Goal: Participate in discussion: Engage in conversation with other users on a specific topic

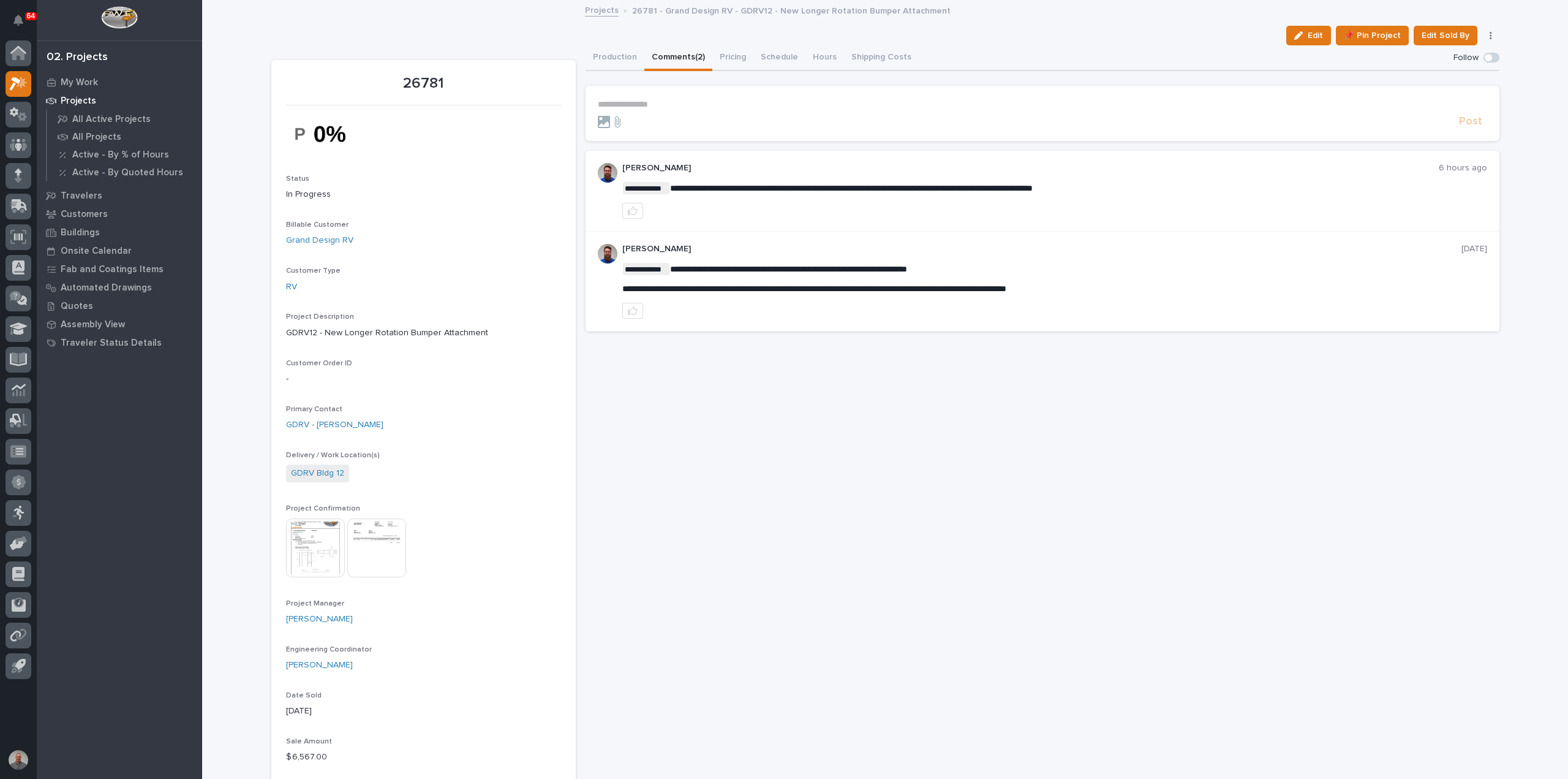
click at [305, 557] on img at bounding box center [315, 548] width 59 height 59
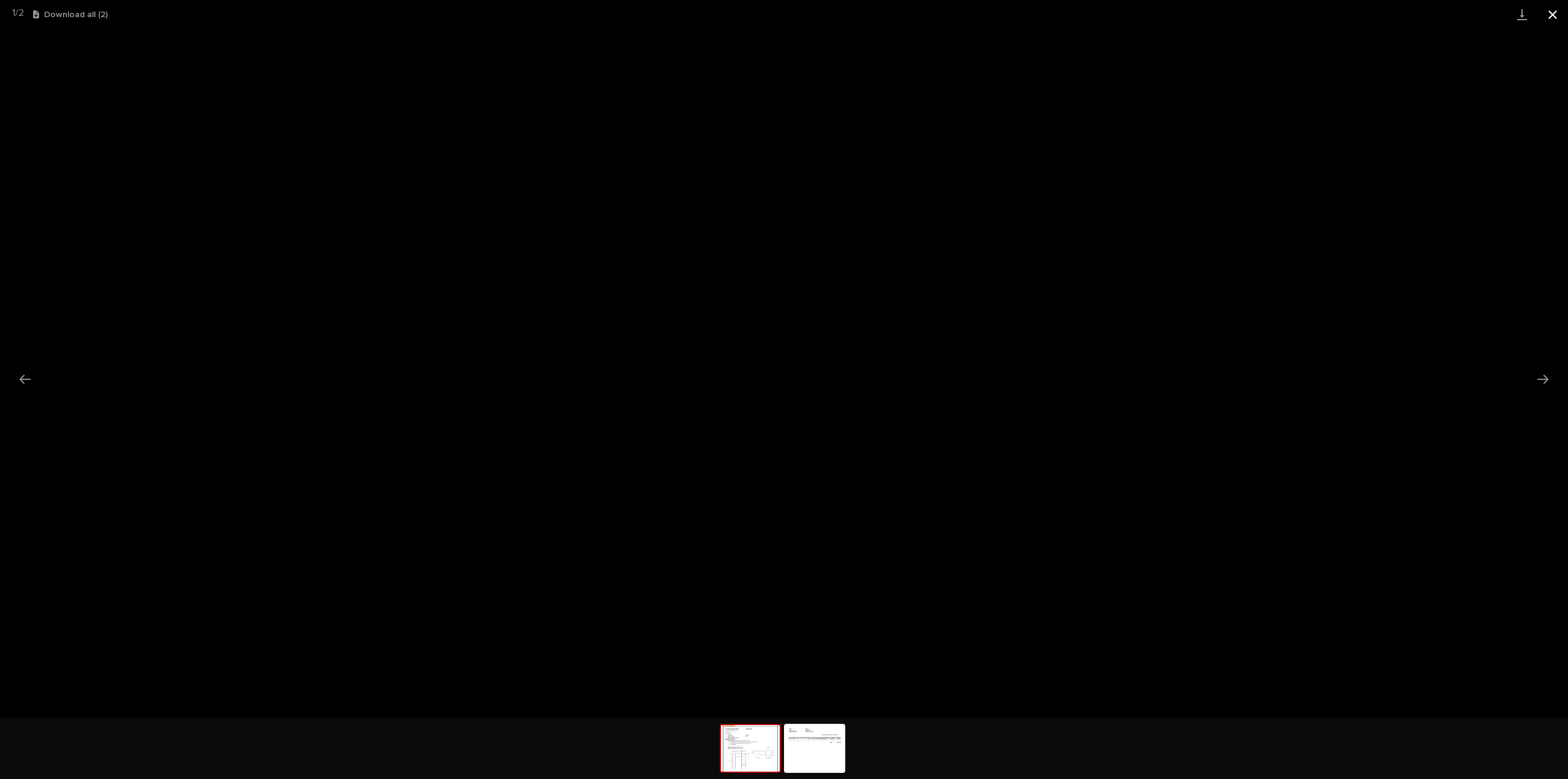
click at [1551, 10] on button "Close gallery" at bounding box center [1552, 14] width 31 height 29
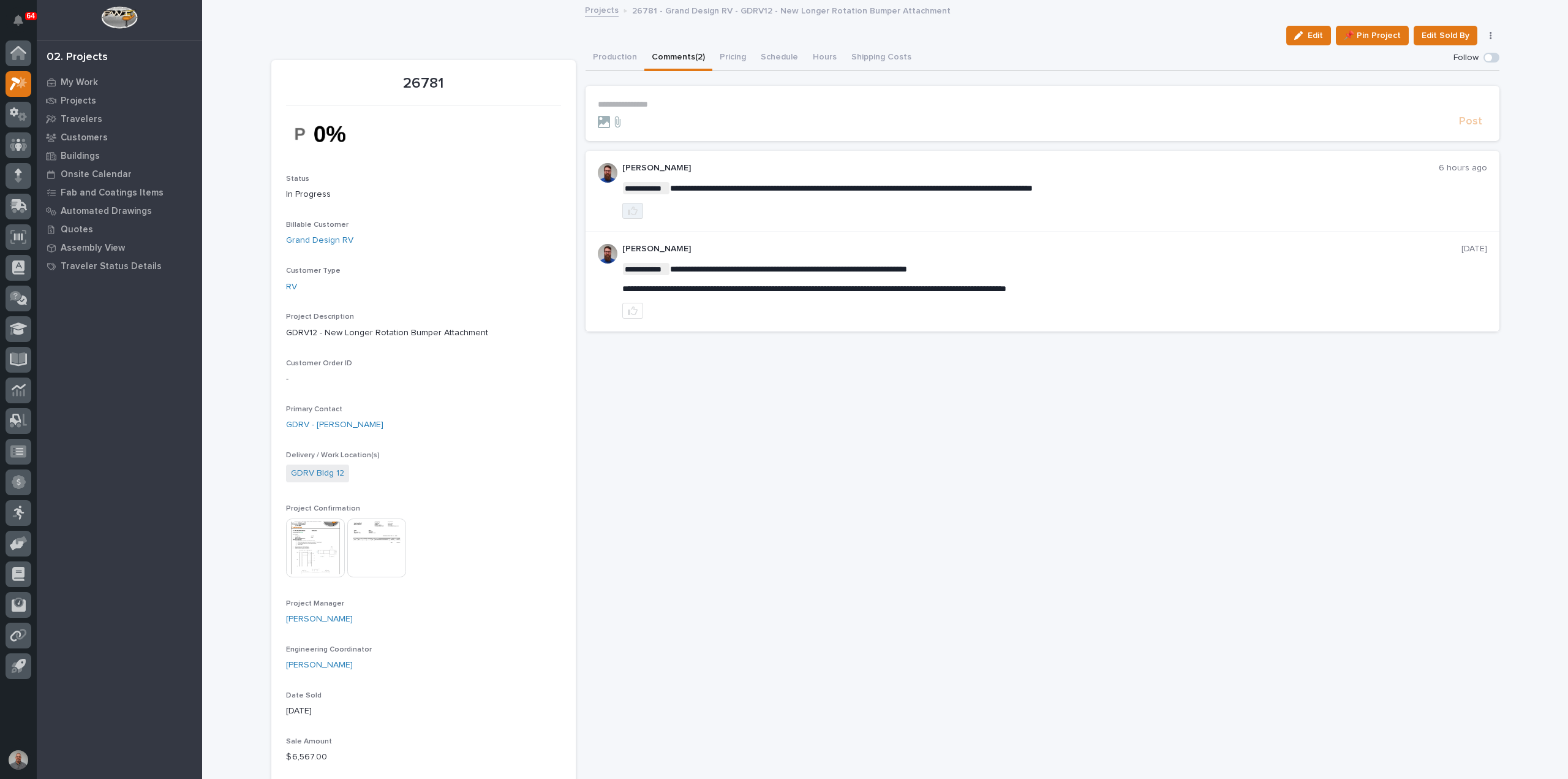
click at [628, 208] on icon "button" at bounding box center [632, 211] width 9 height 9
click at [641, 99] on p "**********" at bounding box center [1042, 104] width 889 height 10
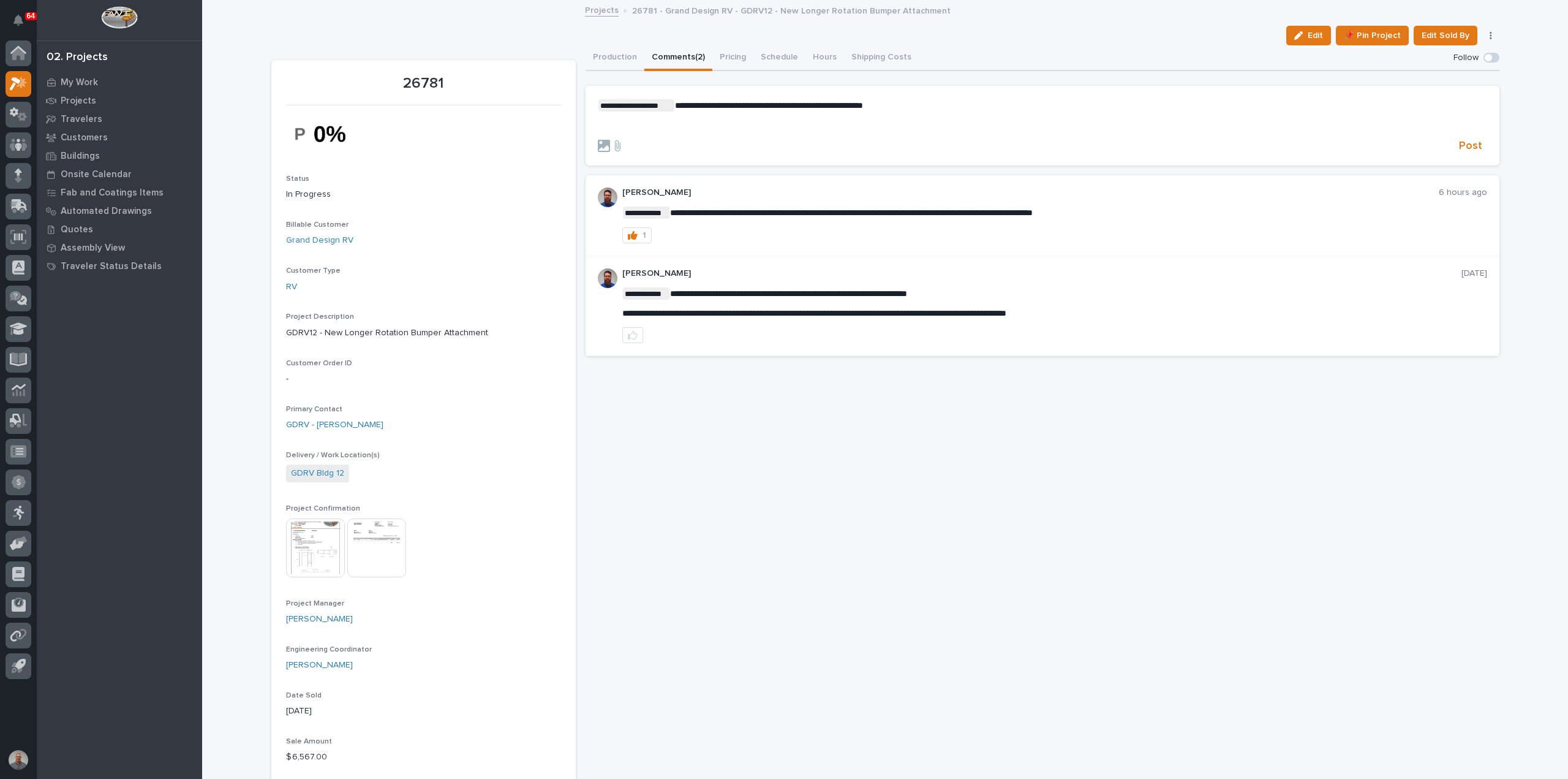
click at [784, 106] on span "**********" at bounding box center [768, 105] width 188 height 9
click at [1473, 139] on span "Post" at bounding box center [1471, 146] width 24 height 14
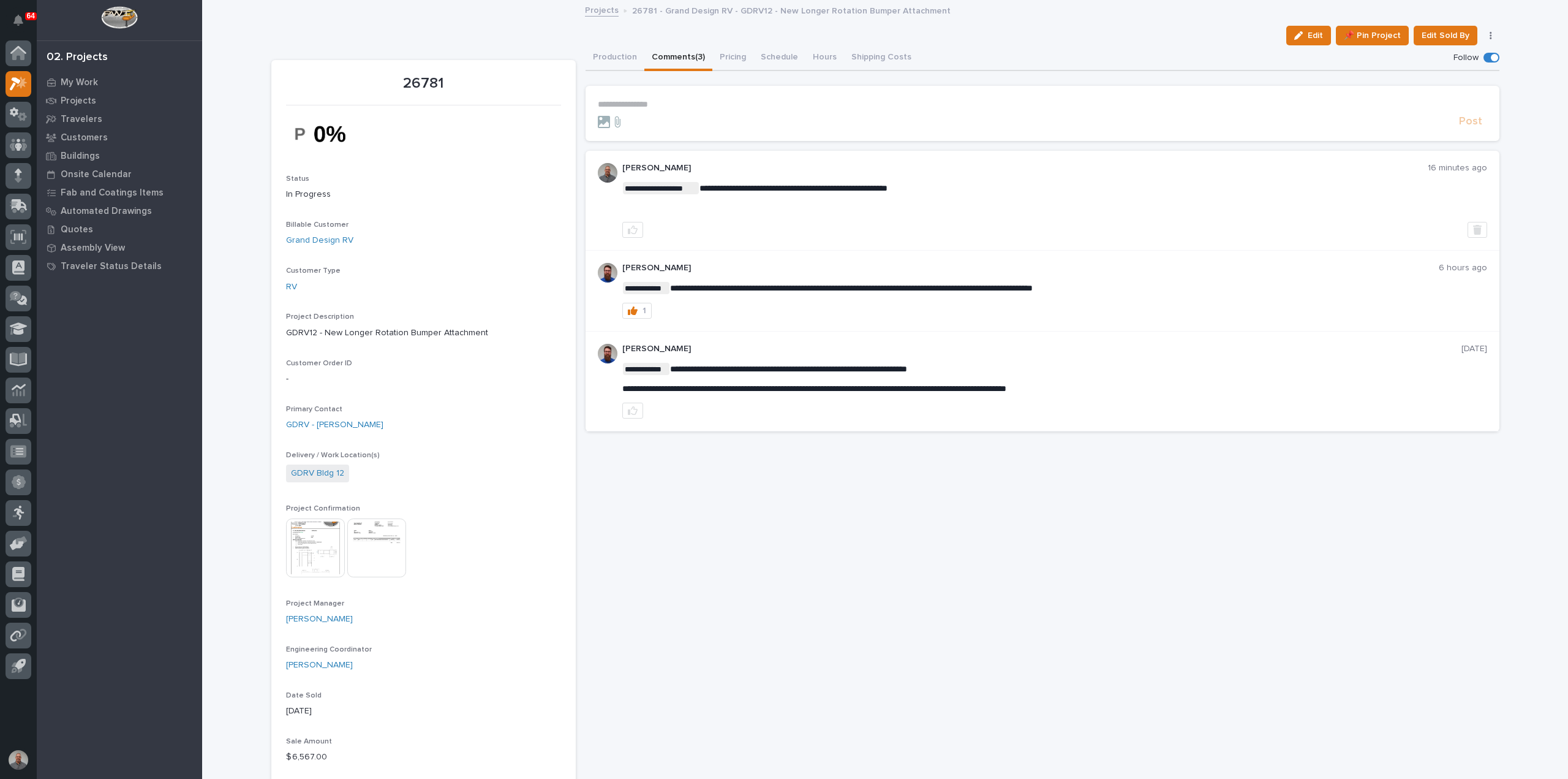
click at [598, 9] on link "Projects" at bounding box center [602, 9] width 34 height 14
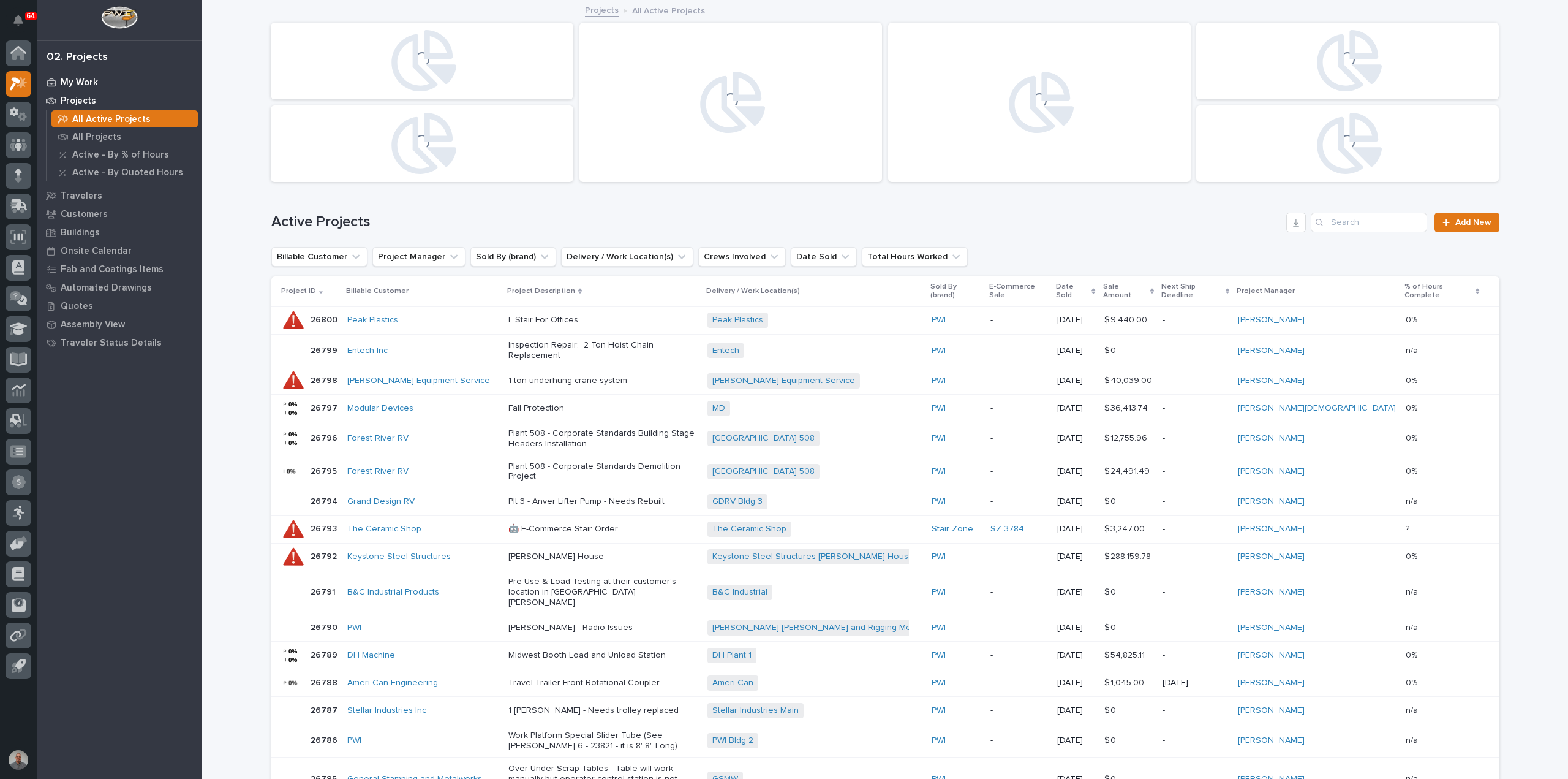
click at [68, 79] on p "My Work" at bounding box center [79, 83] width 38 height 11
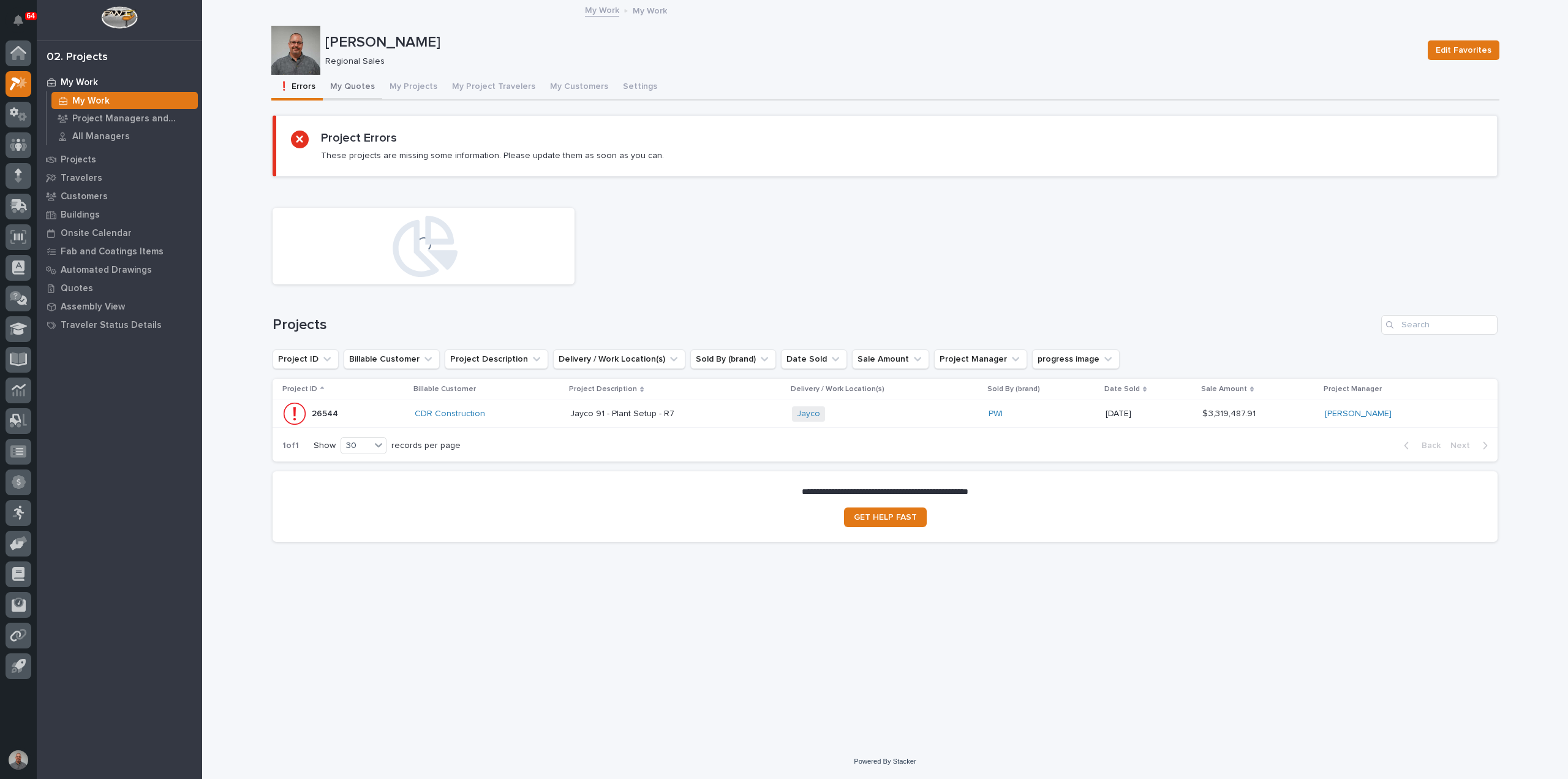
click at [357, 84] on button "My Quotes" at bounding box center [353, 87] width 60 height 26
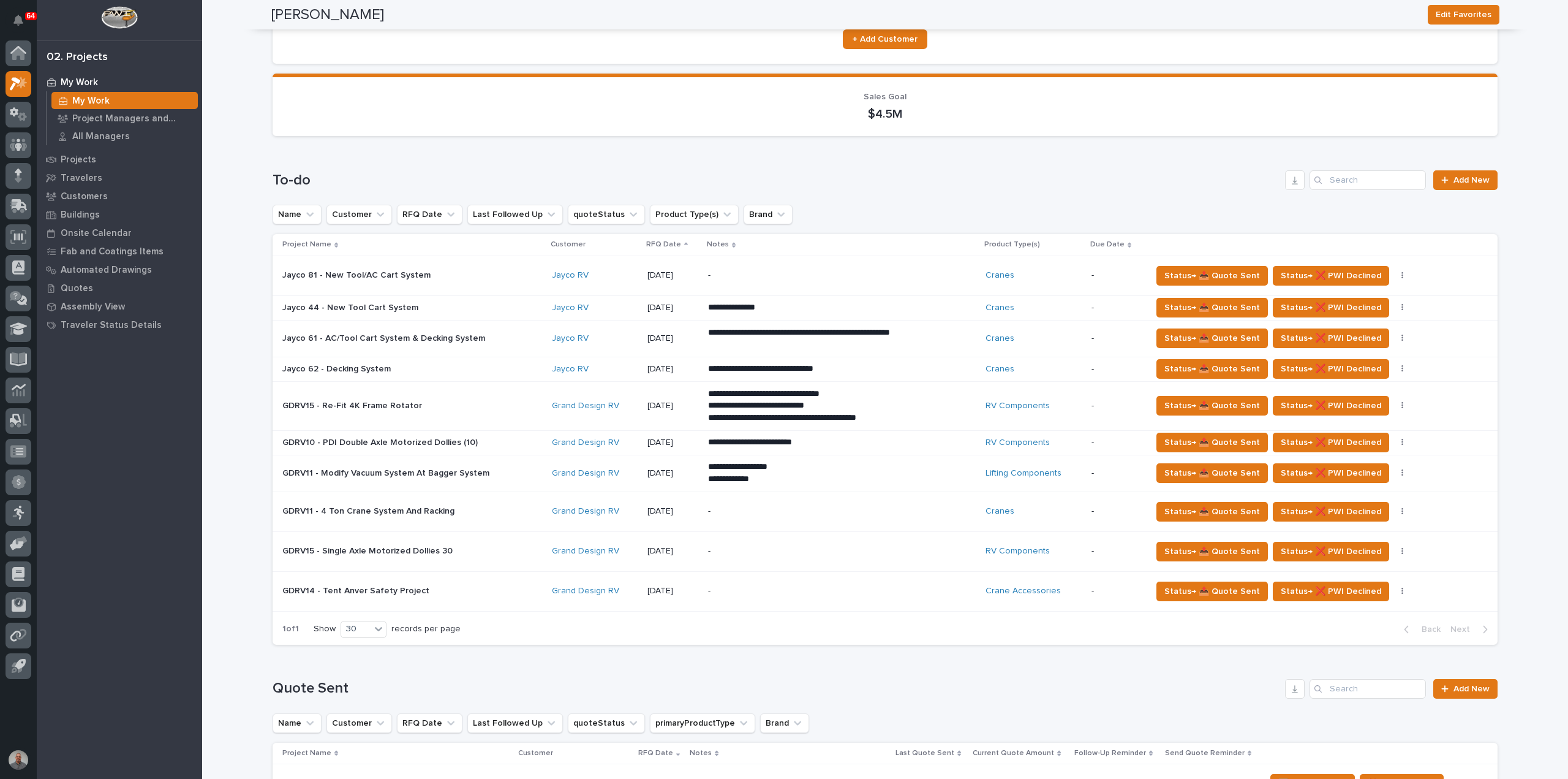
scroll to position [184, 0]
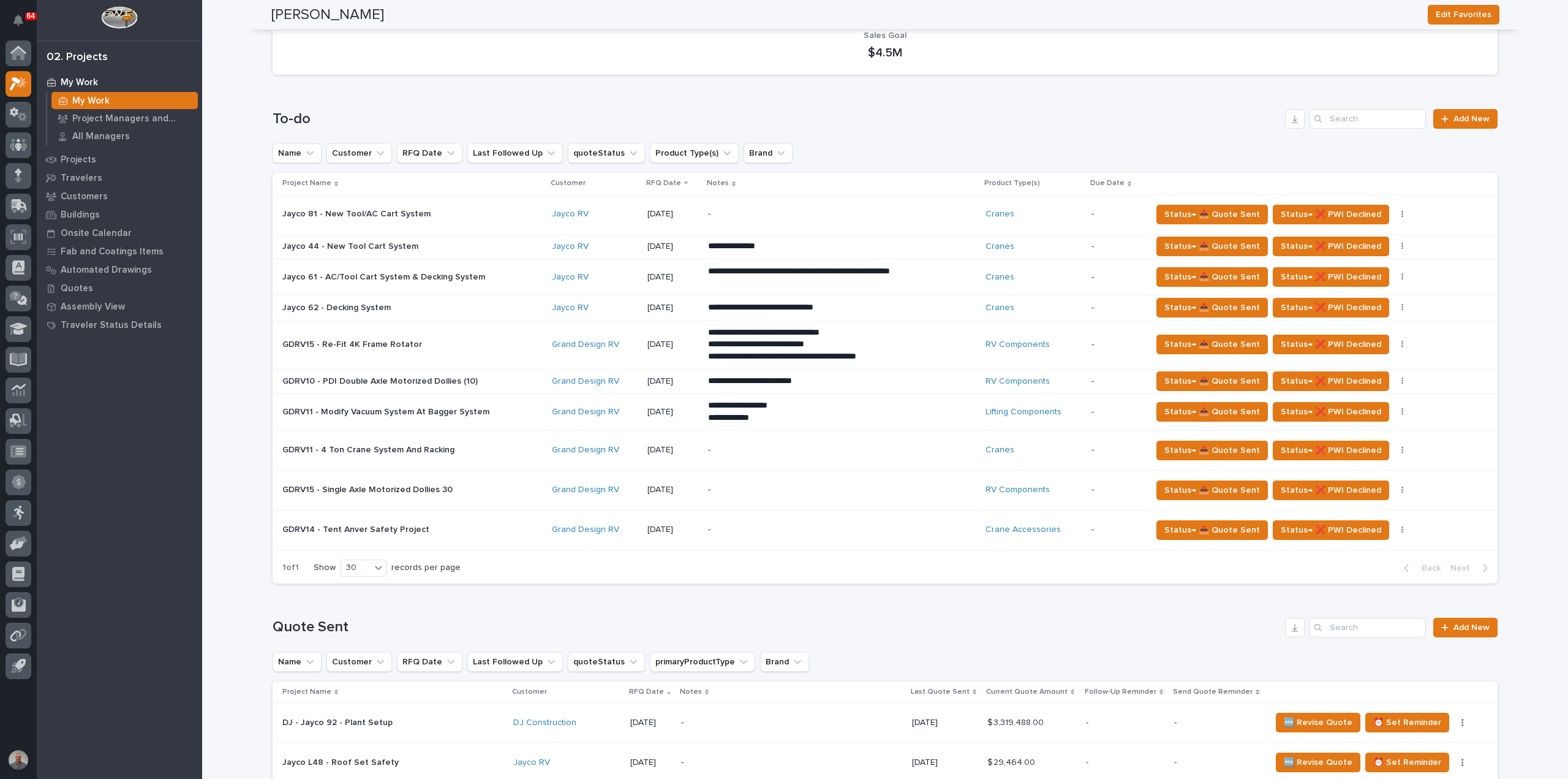
click at [460, 347] on p at bounding box center [389, 344] width 214 height 10
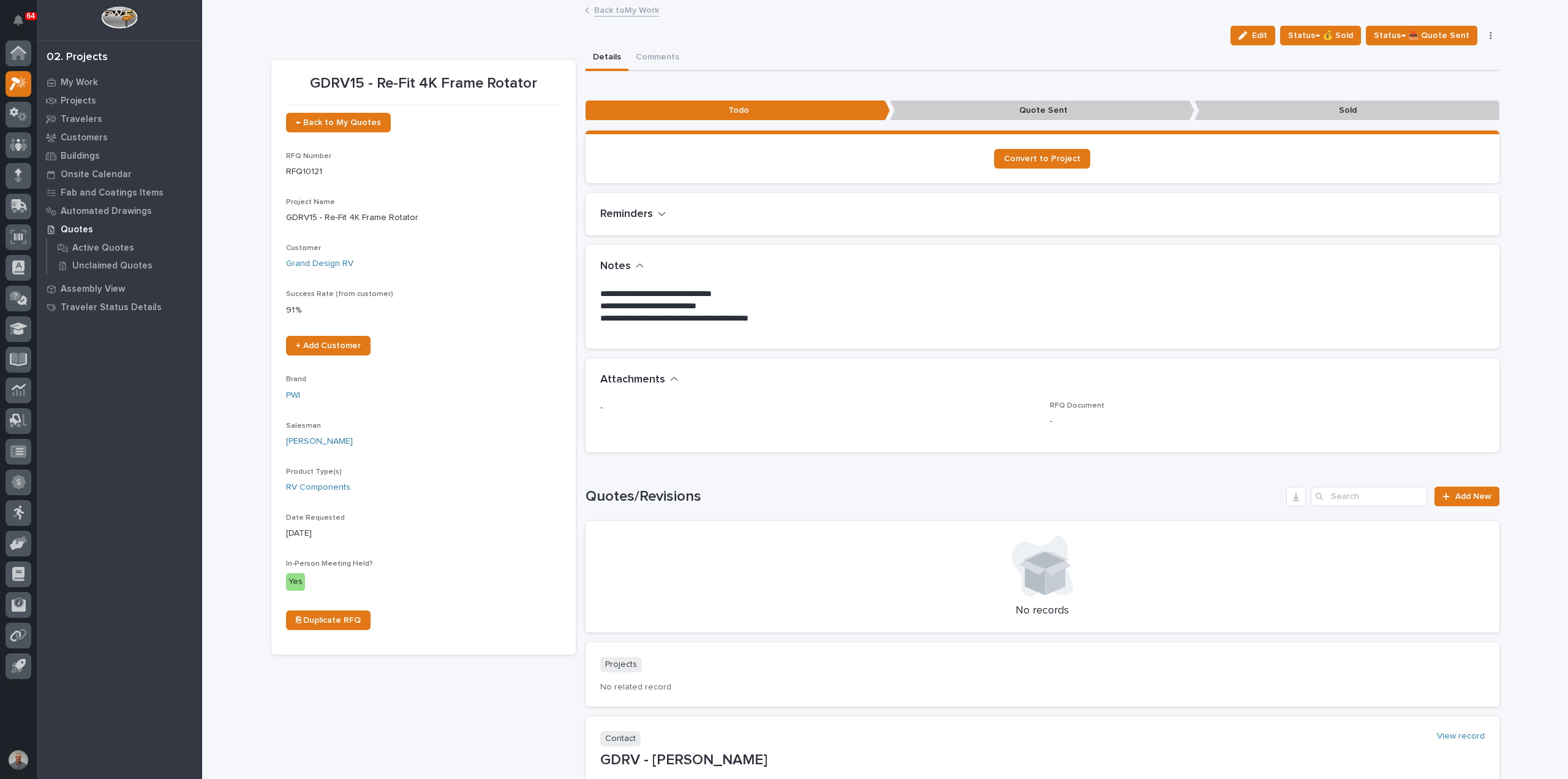
click at [760, 402] on p "-" at bounding box center [818, 408] width 435 height 13
